Goal: Task Accomplishment & Management: Use online tool/utility

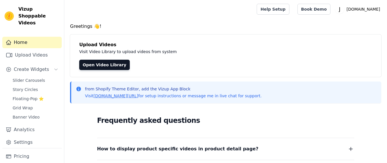
drag, startPoint x: 18, startPoint y: 90, endPoint x: 109, endPoint y: 81, distance: 91.4
click at [19, 89] on span "Story Circles" at bounding box center [25, 90] width 25 height 6
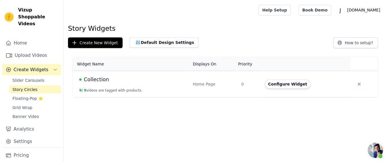
scroll to position [53, 0]
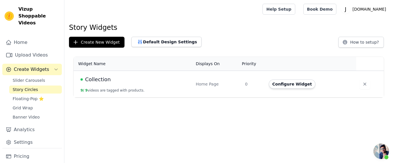
click at [115, 88] on button "9 / 9 videos are tagged with products." at bounding box center [112, 90] width 64 height 5
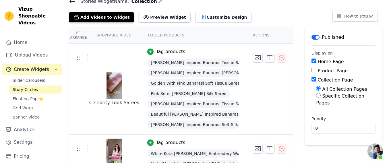
scroll to position [36, 0]
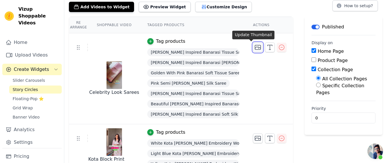
click at [255, 45] on icon "button" at bounding box center [258, 47] width 6 height 4
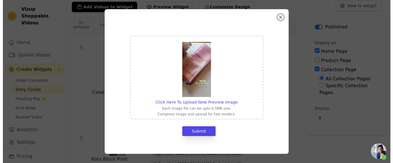
scroll to position [0, 0]
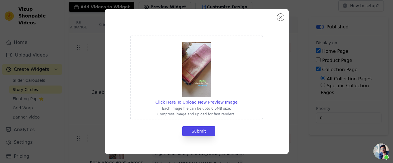
click at [167, 98] on div "Click Here To Upload New Preview Image Each image file can be upto 0.5MB size. …" at bounding box center [196, 77] width 82 height 78
click at [237, 99] on input "Click Here To Upload New Preview Image Each image file can be upto 0.5MB size. …" at bounding box center [237, 99] width 0 height 0
type input "C:\fakepath\2(5).png"
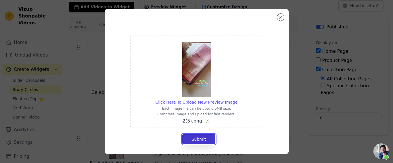
click at [192, 140] on button "Submit" at bounding box center [198, 139] width 33 height 10
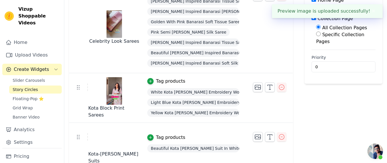
scroll to position [108, 0]
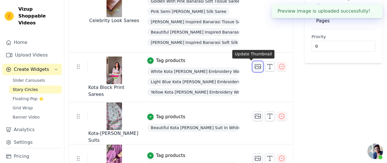
click at [254, 66] on icon "button" at bounding box center [257, 66] width 7 height 7
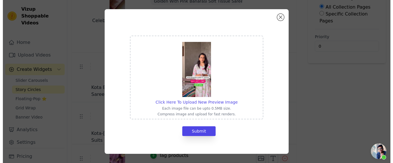
scroll to position [0, 0]
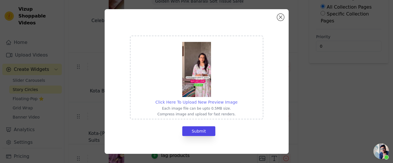
click at [206, 100] on span "Click Here To Upload New Preview Image" at bounding box center [196, 102] width 82 height 5
click at [237, 99] on input "Click Here To Upload New Preview Image Each image file can be upto 0.5MB size. …" at bounding box center [237, 99] width 0 height 0
type input "C:\fakepath\1(2).png"
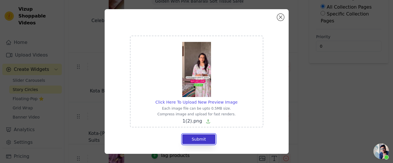
click at [198, 142] on button "Submit" at bounding box center [198, 139] width 33 height 10
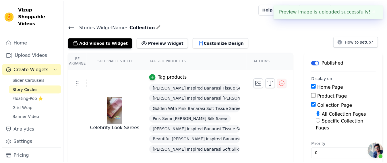
scroll to position [108, 0]
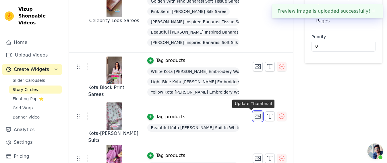
click at [255, 116] on icon "button" at bounding box center [258, 116] width 6 height 4
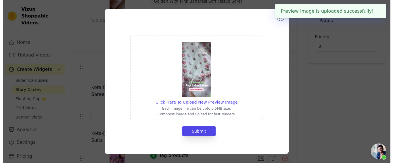
scroll to position [0, 0]
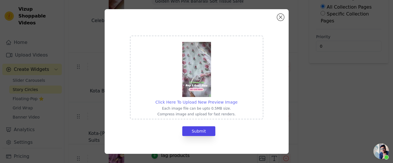
click at [191, 102] on span "Click Here To Upload New Preview Image" at bounding box center [196, 102] width 82 height 5
click at [237, 99] on input "Click Here To Upload New Preview Image Each image file can be upto 0.5MB size. …" at bounding box center [237, 99] width 0 height 0
type input "C:\fakepath\2(3).png"
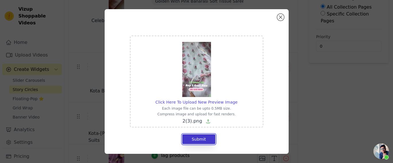
click at [198, 140] on button "Submit" at bounding box center [198, 139] width 33 height 10
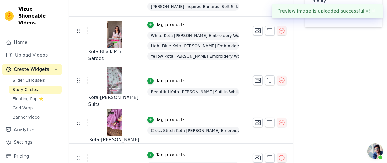
scroll to position [179, 0]
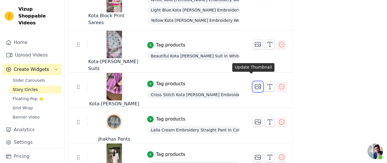
click at [255, 85] on icon "button" at bounding box center [258, 87] width 6 height 4
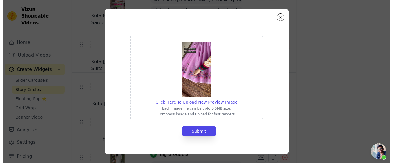
scroll to position [0, 0]
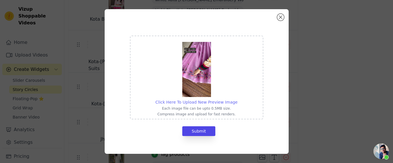
click at [172, 104] on span "Click Here To Upload New Preview Image" at bounding box center [196, 102] width 82 height 5
click at [237, 99] on input "Click Here To Upload New Preview Image Each image file can be upto 0.5MB size. …" at bounding box center [237, 99] width 0 height 0
click at [183, 101] on span "Click Here To Upload New Preview Image" at bounding box center [196, 102] width 82 height 5
click at [237, 99] on input "Click Here To Upload New Preview Image Each image file can be upto 0.5MB size. …" at bounding box center [237, 99] width 0 height 0
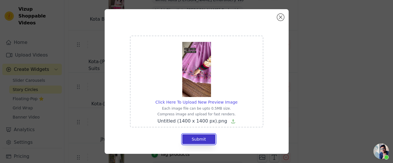
click at [198, 135] on button "Submit" at bounding box center [198, 139] width 33 height 10
click at [201, 101] on span "Click Here To Upload New Preview Image" at bounding box center [196, 102] width 82 height 5
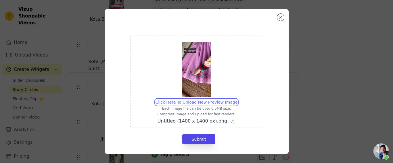
click at [237, 99] on input "Click Here To Upload New Preview Image Each image file can be upto 0.5MB size. …" at bounding box center [237, 99] width 0 height 0
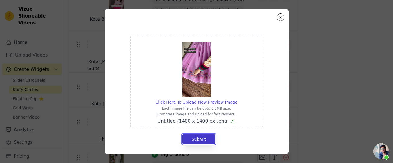
click at [196, 138] on button "Submit" at bounding box center [198, 139] width 33 height 10
click at [196, 105] on span "Click Here To Upload New Preview Image" at bounding box center [196, 102] width 82 height 5
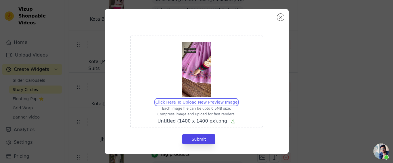
click at [237, 99] on input "Click Here To Upload New Preview Image Each image file can be upto 0.5MB size. …" at bounding box center [237, 99] width 0 height 0
type input "C:\fakepath\Untitled (1400 x 1400 px) (1).png"
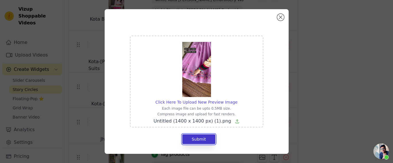
click at [193, 139] on button "Submit" at bounding box center [198, 139] width 33 height 10
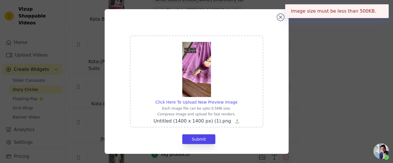
click at [376, 13] on button "✖" at bounding box center [379, 11] width 7 height 7
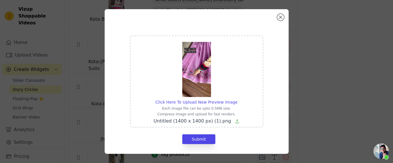
click at [235, 120] on icon at bounding box center [237, 121] width 5 height 5
click at [237, 99] on input "Click Here To Upload New Preview Image Each image file can be upto 0.5MB size. …" at bounding box center [237, 99] width 0 height 0
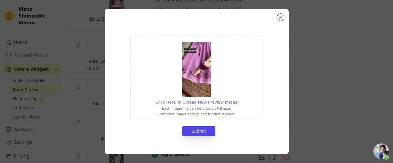
click at [205, 100] on span "Click Here To Upload New Preview Image" at bounding box center [196, 102] width 82 height 5
click at [237, 99] on input "Click Here To Upload New Preview Image Each image file can be upto 0.5MB size. …" at bounding box center [237, 99] width 0 height 0
type input "C:\fakepath\Untitled design (11).png"
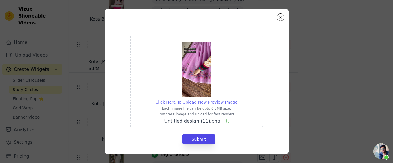
click at [190, 102] on span "Click Here To Upload New Preview Image" at bounding box center [196, 102] width 82 height 5
click at [237, 99] on input "Click Here To Upload New Preview Image Each image file can be upto 0.5MB size. …" at bounding box center [237, 99] width 0 height 0
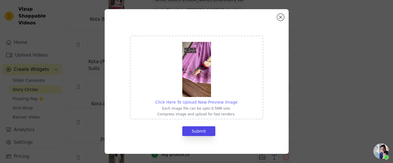
click at [177, 103] on span "Click Here To Upload New Preview Image" at bounding box center [196, 102] width 82 height 5
click at [237, 99] on input "Click Here To Upload New Preview Image Each image file can be upto 0.5MB size. …" at bounding box center [237, 99] width 0 height 0
type input "C:\fakepath\Untitled design (12).png"
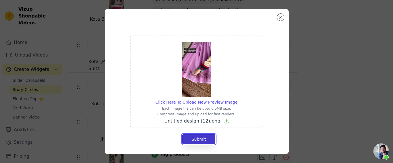
click at [202, 142] on button "Submit" at bounding box center [198, 139] width 33 height 10
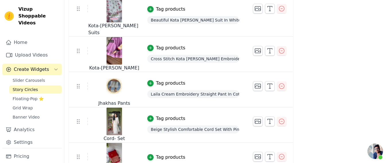
scroll to position [251, 0]
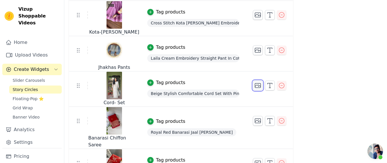
click at [254, 82] on icon "button" at bounding box center [257, 85] width 7 height 7
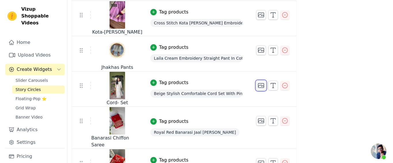
scroll to position [0, 0]
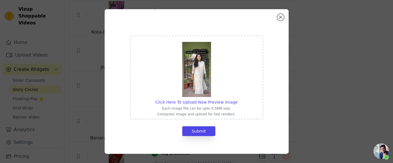
click at [170, 97] on div "Click Here To Upload New Preview Image Each image file can be upto 0.5MB size. …" at bounding box center [196, 77] width 82 height 78
click at [237, 99] on input "Click Here To Upload New Preview Image Each image file can be upto 0.5MB size. …" at bounding box center [237, 99] width 0 height 0
type input "C:\fakepath\Untitled design (6).png"
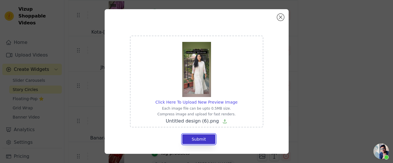
click at [197, 140] on button "Submit" at bounding box center [198, 139] width 33 height 10
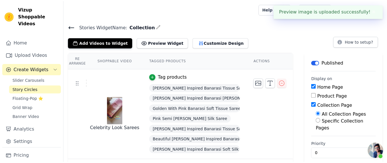
scroll to position [251, 0]
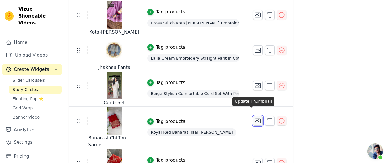
click at [254, 117] on icon "button" at bounding box center [257, 120] width 7 height 7
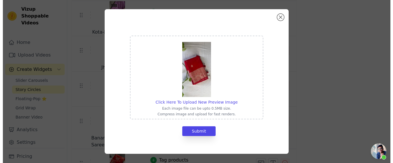
scroll to position [0, 0]
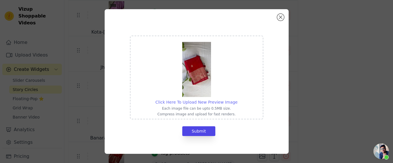
click at [181, 103] on span "Click Here To Upload New Preview Image" at bounding box center [196, 102] width 82 height 5
click at [237, 99] on input "Click Here To Upload New Preview Image Each image file can be upto 0.5MB size. …" at bounding box center [237, 99] width 0 height 0
type input "C:\fakepath\2(5).png"
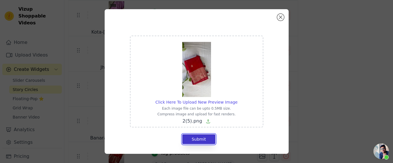
click at [189, 139] on button "Submit" at bounding box center [198, 139] width 33 height 10
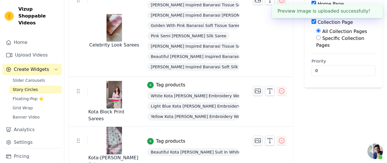
scroll to position [72, 0]
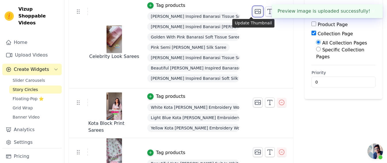
click at [254, 11] on icon "button" at bounding box center [257, 11] width 7 height 7
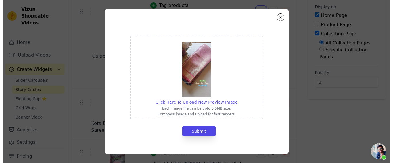
scroll to position [0, 0]
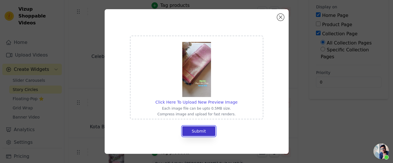
click at [200, 132] on button "Submit" at bounding box center [198, 131] width 33 height 10
click at [182, 105] on span "Click Here To Upload New Preview Image" at bounding box center [196, 102] width 82 height 5
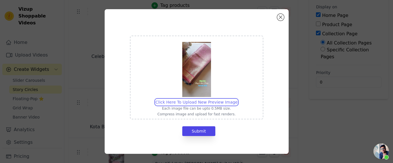
click at [237, 99] on input "Click Here To Upload New Preview Image Each image file can be upto 0.5MB size. …" at bounding box center [237, 99] width 0 height 0
type input "C:\fakepath\Untitled design (7).png"
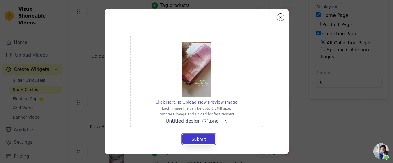
click at [198, 141] on button "Submit" at bounding box center [198, 139] width 33 height 10
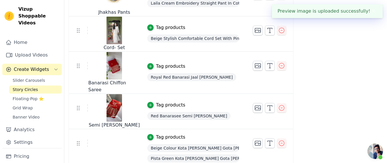
scroll to position [323, 0]
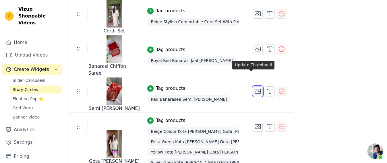
click at [254, 88] on icon "button" at bounding box center [257, 91] width 7 height 7
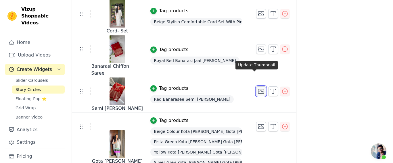
scroll to position [0, 0]
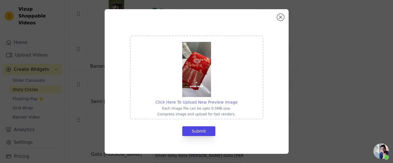
click at [189, 102] on span "Click Here To Upload New Preview Image" at bounding box center [196, 102] width 82 height 5
click at [237, 99] on input "Click Here To Upload New Preview Image Each image file can be upto 0.5MB size. …" at bounding box center [237, 99] width 0 height 0
type input "C:\fakepath\Untitled design (8).png"
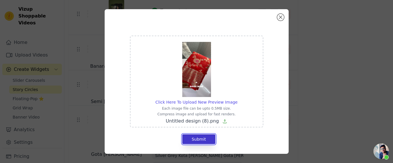
click at [193, 138] on button "Submit" at bounding box center [198, 139] width 33 height 10
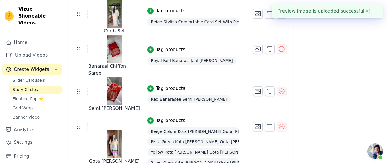
scroll to position [329, 0]
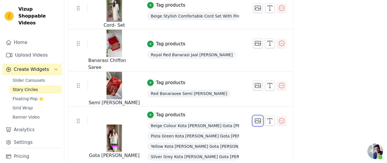
click at [254, 117] on icon "button" at bounding box center [257, 120] width 7 height 7
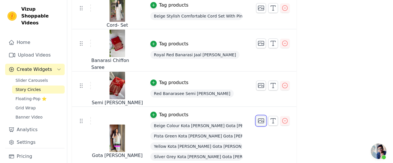
scroll to position [0, 0]
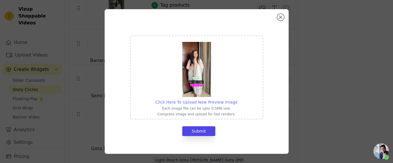
click at [188, 104] on span "Click Here To Upload New Preview Image" at bounding box center [196, 102] width 82 height 5
click at [237, 99] on input "Click Here To Upload New Preview Image Each image file can be upto 0.5MB size. …" at bounding box center [237, 99] width 0 height 0
click at [281, 20] on button "Close modal" at bounding box center [280, 17] width 7 height 7
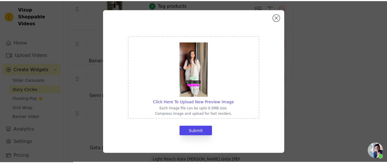
scroll to position [329, 0]
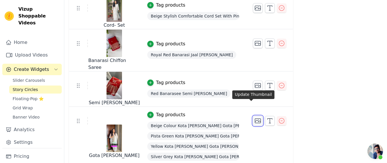
click at [254, 117] on icon "button" at bounding box center [257, 120] width 7 height 7
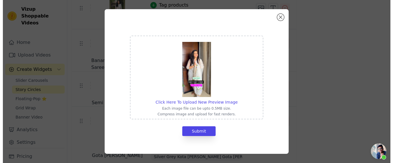
scroll to position [0, 0]
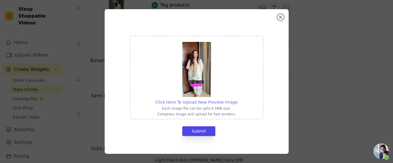
click at [187, 100] on span "Click Here To Upload New Preview Image" at bounding box center [196, 102] width 82 height 5
click at [237, 99] on input "Click Here To Upload New Preview Image Each image file can be upto 0.5MB size. …" at bounding box center [237, 99] width 0 height 0
type input "C:\fakepath\Untitled design (14).png"
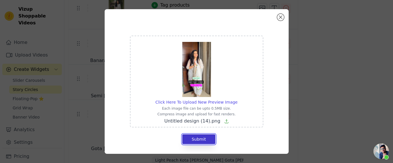
click at [198, 139] on button "Submit" at bounding box center [198, 139] width 33 height 10
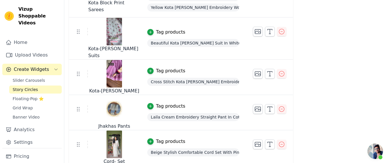
scroll to position [185, 0]
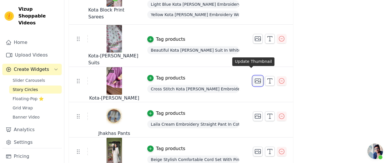
click at [254, 78] on icon "button" at bounding box center [257, 81] width 7 height 7
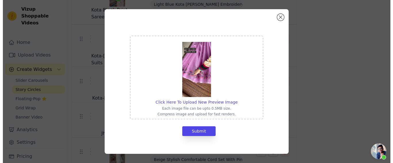
scroll to position [0, 0]
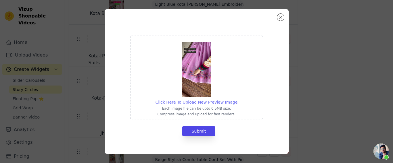
click at [188, 103] on span "Click Here To Upload New Preview Image" at bounding box center [196, 102] width 82 height 5
click at [237, 99] on input "Click Here To Upload New Preview Image Each image file can be upto 0.5MB size. …" at bounding box center [237, 99] width 0 height 0
type input "C:\fakepath\Untitled (1400 x 1400 px).png"
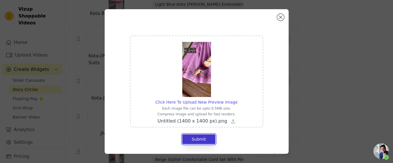
click at [206, 139] on button "Submit" at bounding box center [198, 139] width 33 height 10
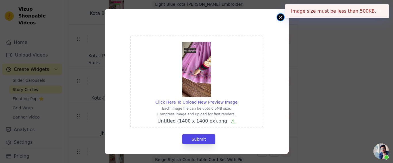
click at [280, 18] on button "Close modal" at bounding box center [280, 17] width 7 height 7
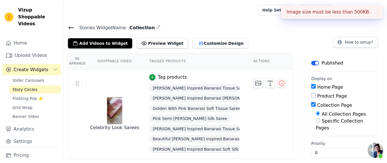
scroll to position [185, 0]
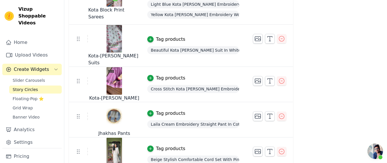
click at [377, 23] on div "Re Arrange Shoppable Video Tagged Products Actions Celebrity Look Sarees Tag pr…" at bounding box center [225, 93] width 323 height 453
click at [254, 39] on icon "button" at bounding box center [257, 38] width 7 height 7
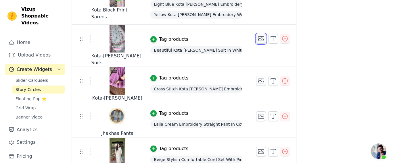
scroll to position [0, 0]
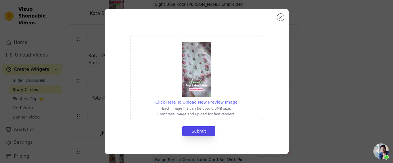
click at [195, 102] on span "Click Here To Upload New Preview Image" at bounding box center [196, 102] width 82 height 5
click at [237, 99] on input "Click Here To Upload New Preview Image Each image file can be upto 0.5MB size. …" at bounding box center [237, 99] width 0 height 0
click at [277, 18] on button "Close modal" at bounding box center [280, 17] width 7 height 7
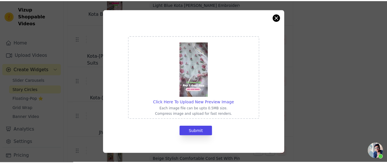
scroll to position [185, 0]
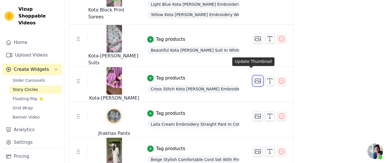
click at [255, 78] on icon "button" at bounding box center [257, 81] width 7 height 7
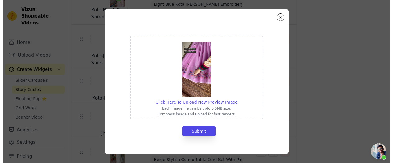
scroll to position [0, 0]
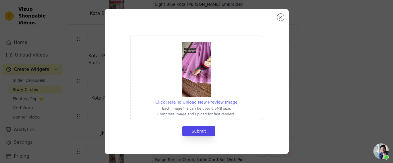
click at [185, 100] on span "Click Here To Upload New Preview Image" at bounding box center [196, 102] width 82 height 5
click at [237, 99] on input "Click Here To Upload New Preview Image Each image file can be upto 0.5MB size. …" at bounding box center [237, 99] width 0 height 0
type input "C:\fakepath\Untitled design (16).png"
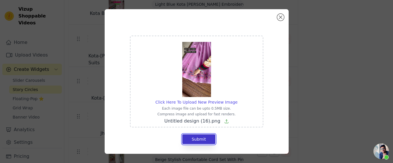
click at [203, 140] on button "Submit" at bounding box center [198, 139] width 33 height 10
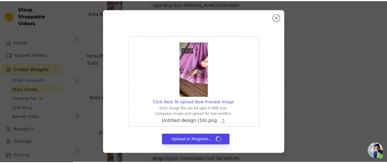
scroll to position [185, 0]
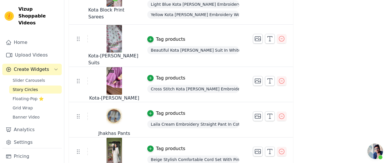
click at [321, 61] on div "Label Published Display on Home Page Product Page Collection Page All Collectio…" at bounding box center [344, 93] width 78 height 453
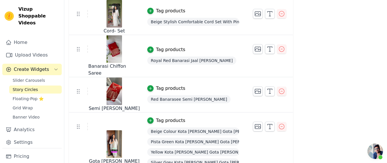
scroll to position [329, 0]
